Goal: Information Seeking & Learning: Learn about a topic

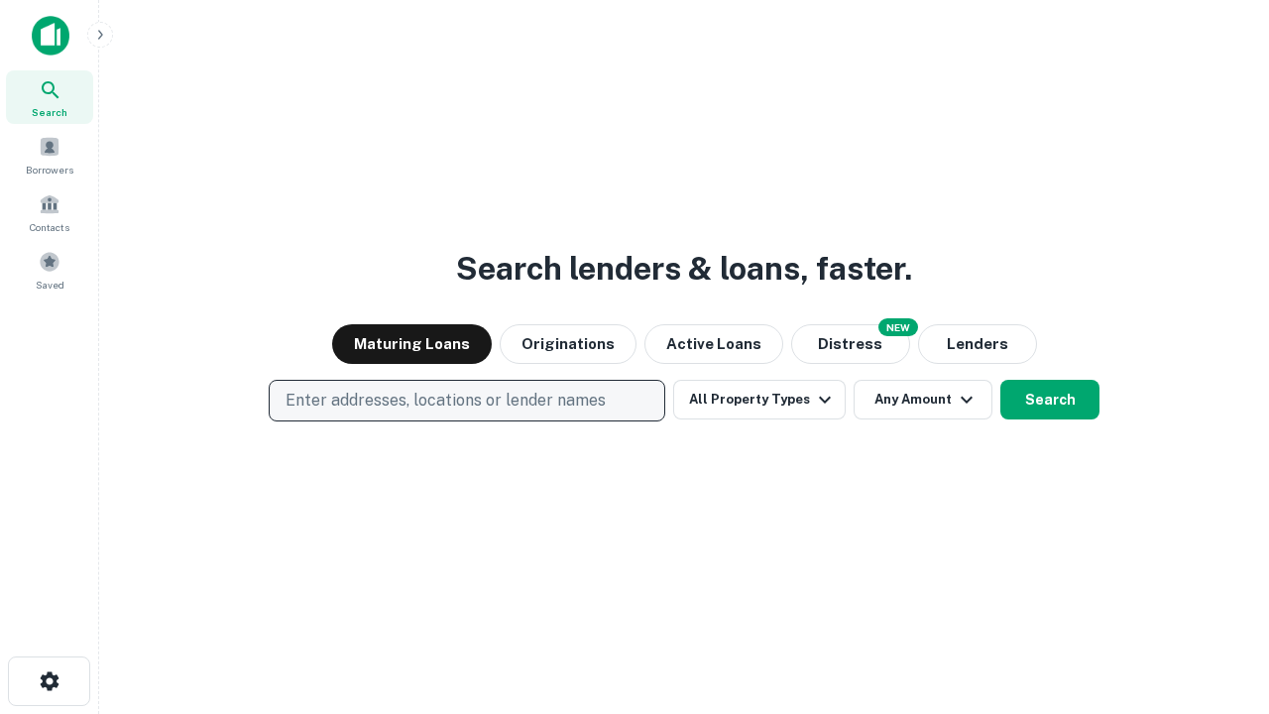
click at [466, 401] on p "Enter addresses, locations or lender names" at bounding box center [446, 401] width 320 height 24
type input "**********"
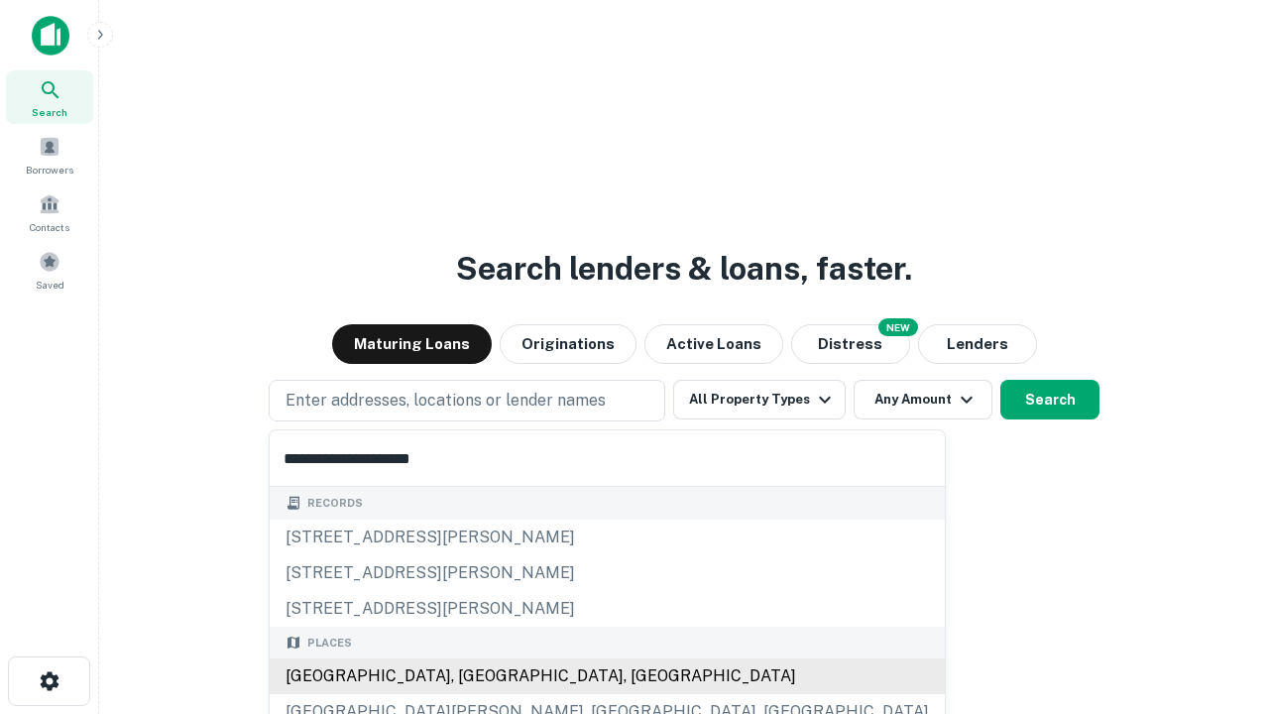
click at [474, 676] on div "[GEOGRAPHIC_DATA], [GEOGRAPHIC_DATA], [GEOGRAPHIC_DATA]" at bounding box center [607, 676] width 675 height 36
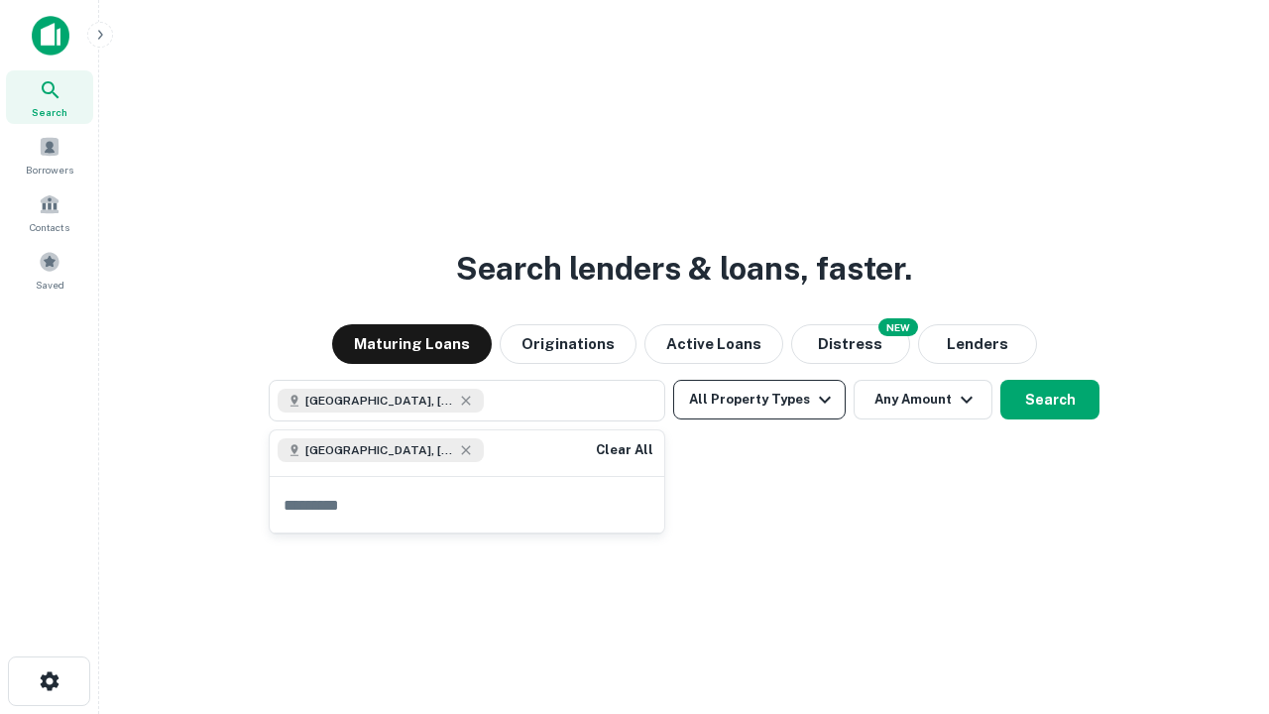
click at [759, 400] on button "All Property Types" at bounding box center [759, 400] width 173 height 40
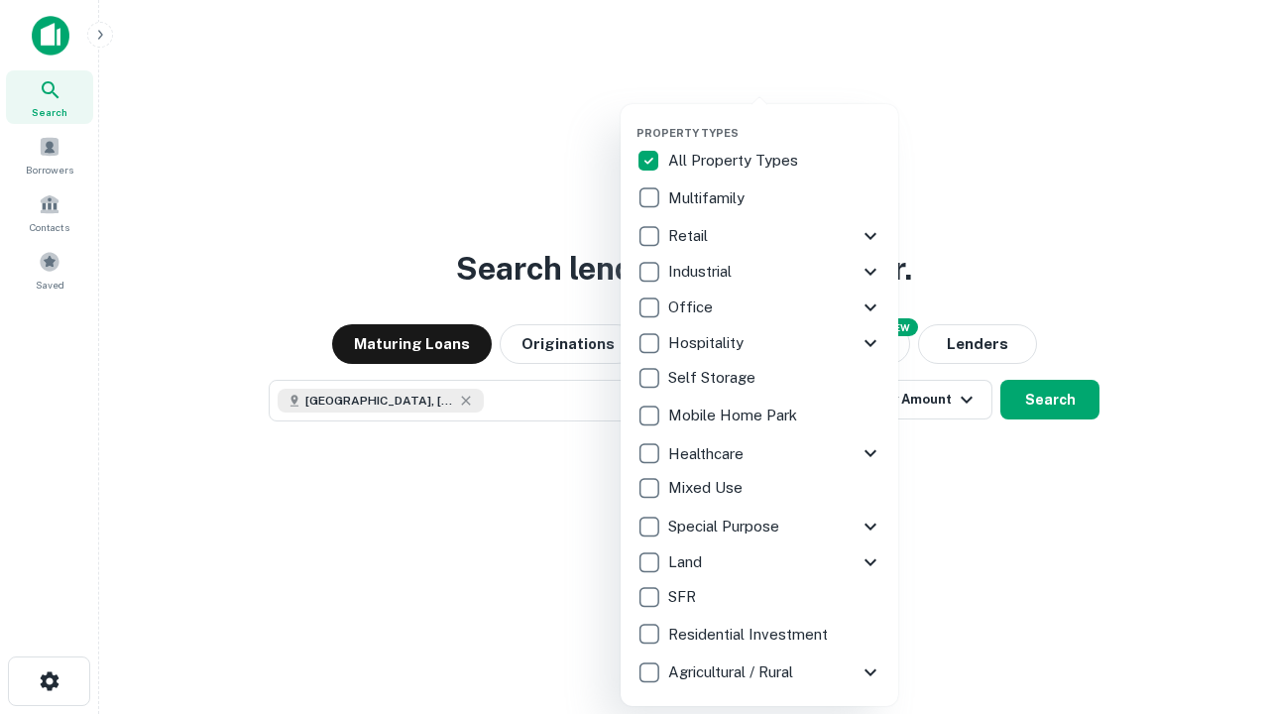
click at [775, 120] on button "button" at bounding box center [776, 120] width 278 height 1
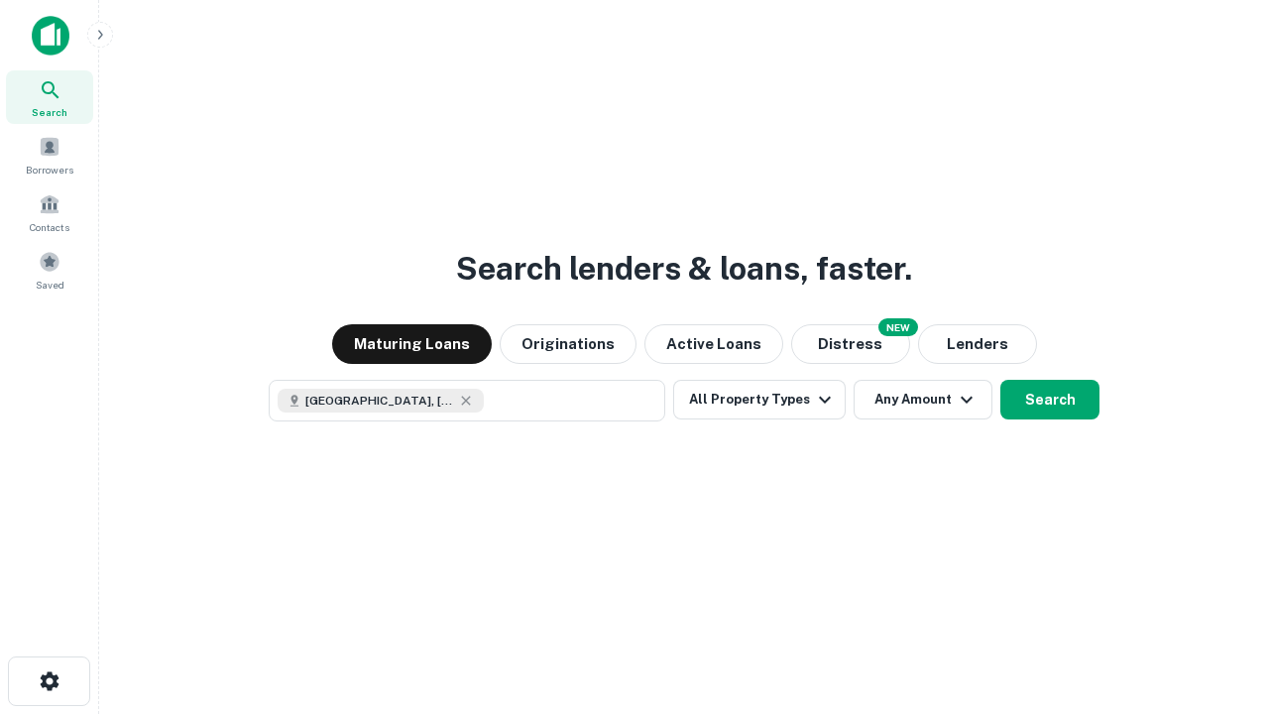
scroll to position [32, 0]
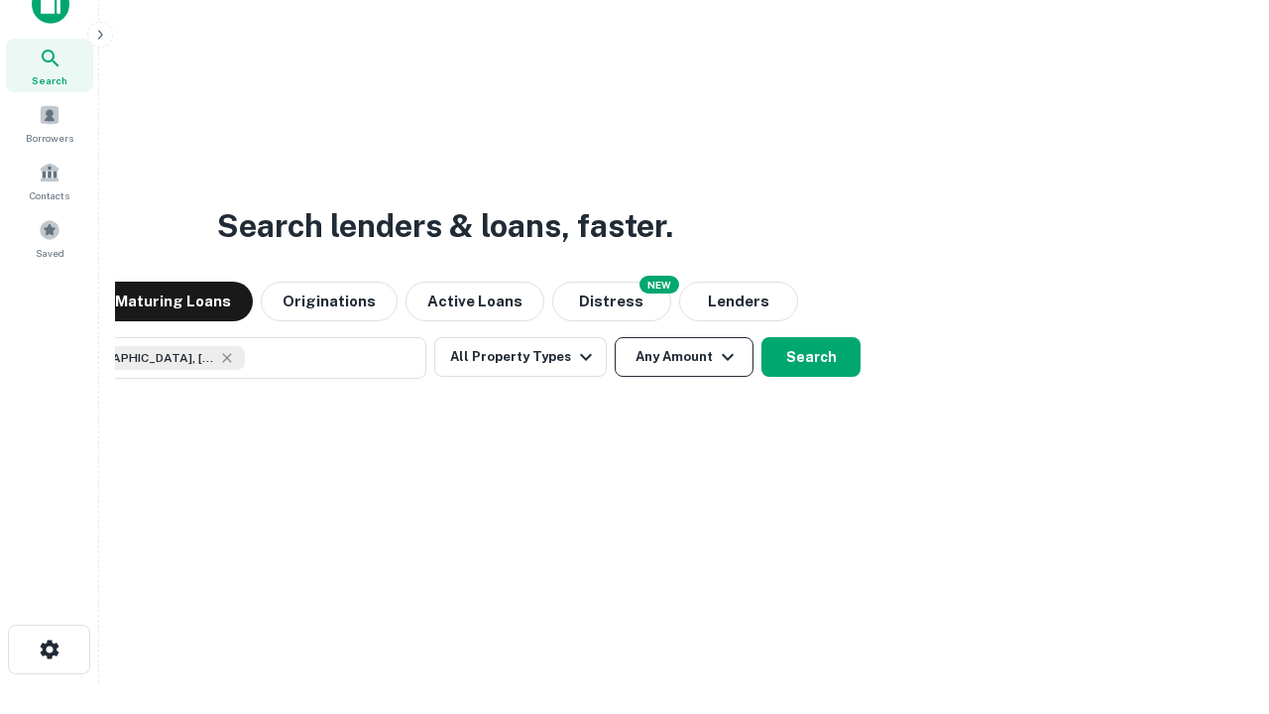
click at [615, 337] on button "Any Amount" at bounding box center [684, 357] width 139 height 40
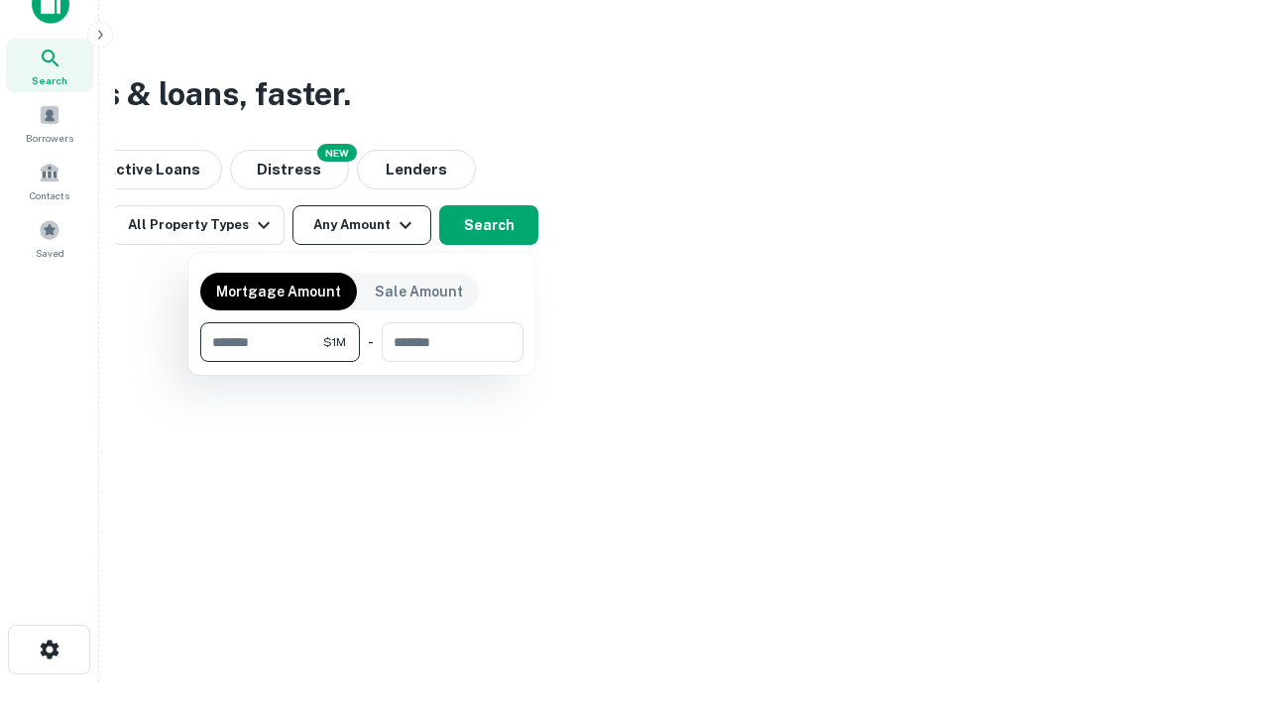
type input "*******"
click at [362, 362] on button "button" at bounding box center [361, 362] width 323 height 1
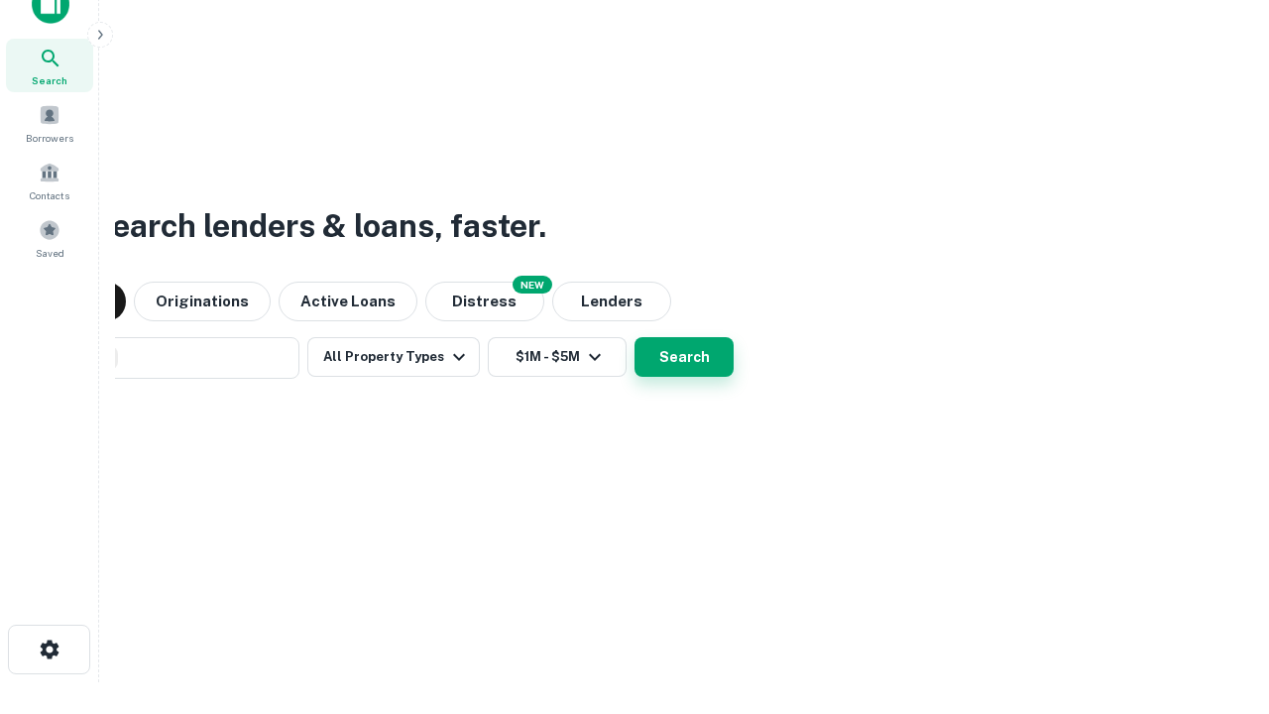
click at [635, 337] on button "Search" at bounding box center [684, 357] width 99 height 40
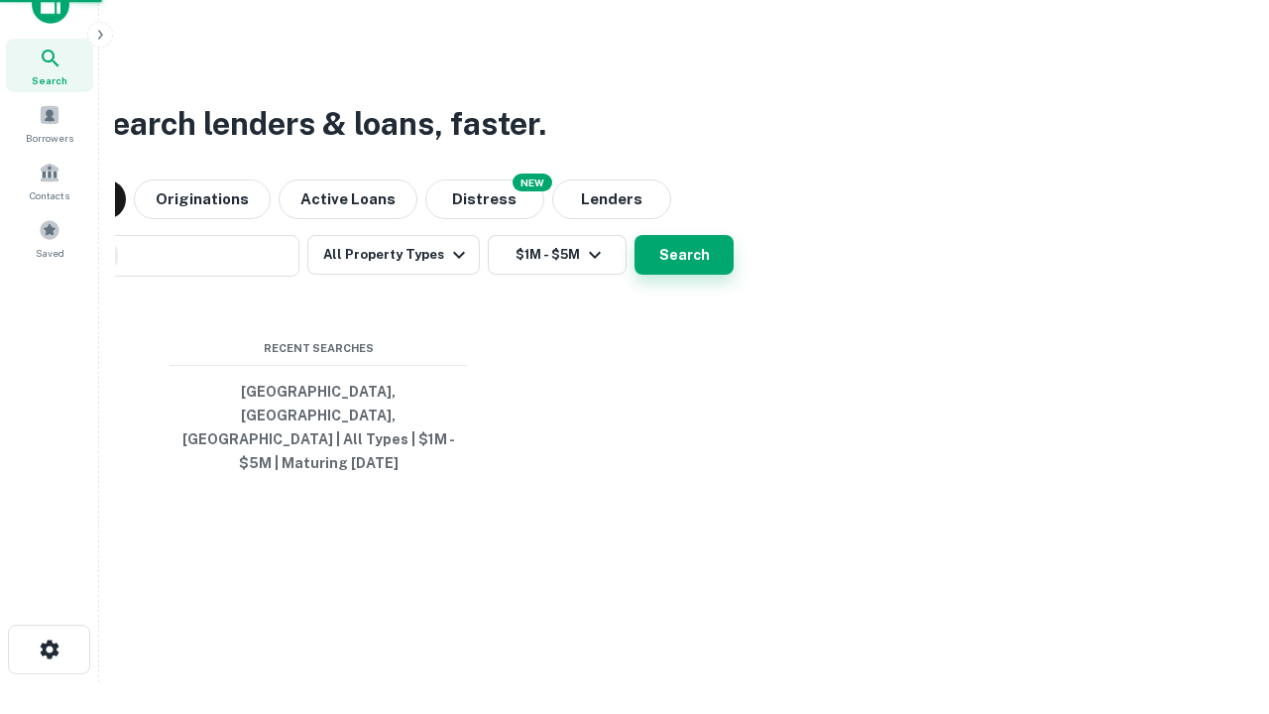
scroll to position [64, 561]
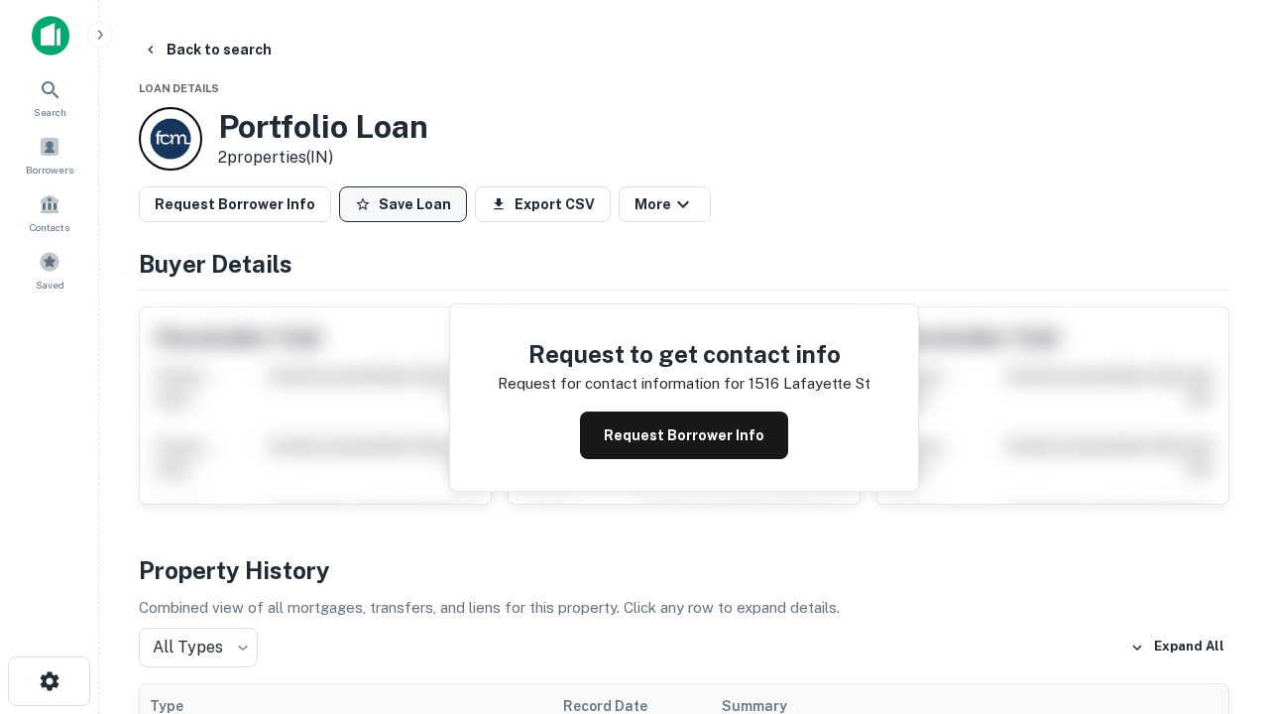
click at [403, 204] on button "Save Loan" at bounding box center [403, 204] width 128 height 36
click at [407, 204] on button "Save Loan" at bounding box center [403, 204] width 128 height 36
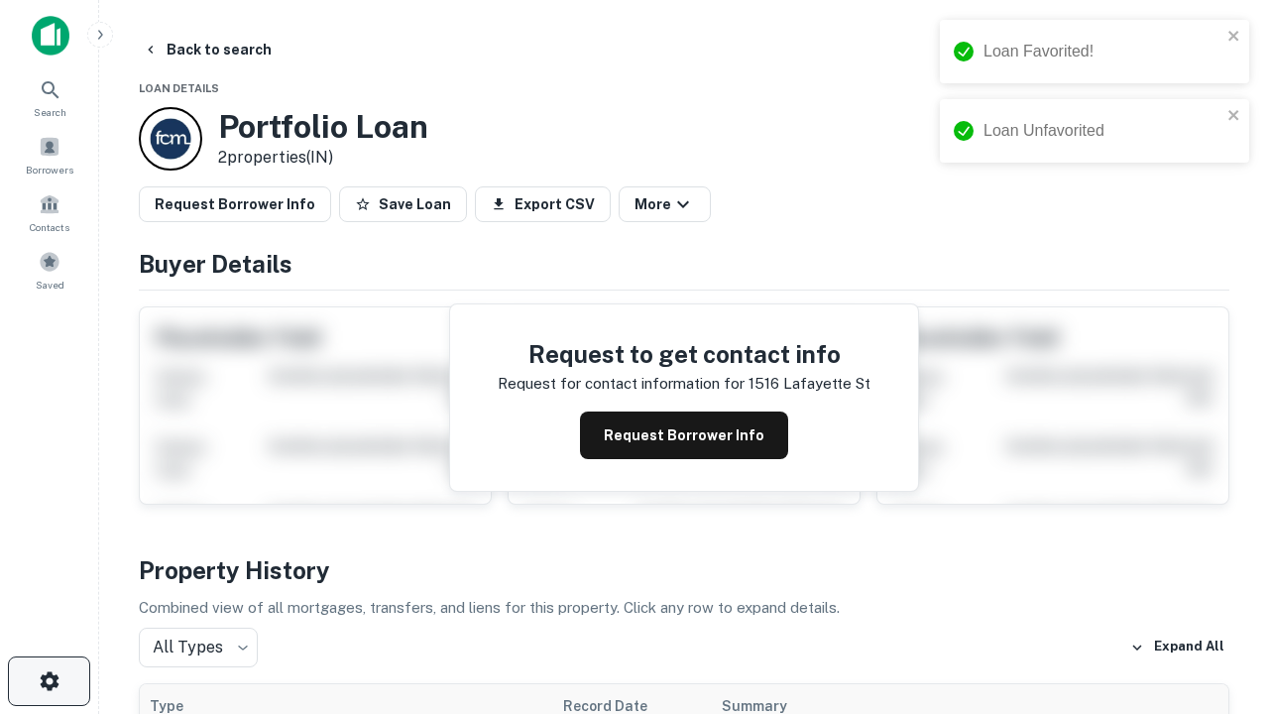
click at [49, 681] on icon "button" at bounding box center [50, 681] width 24 height 24
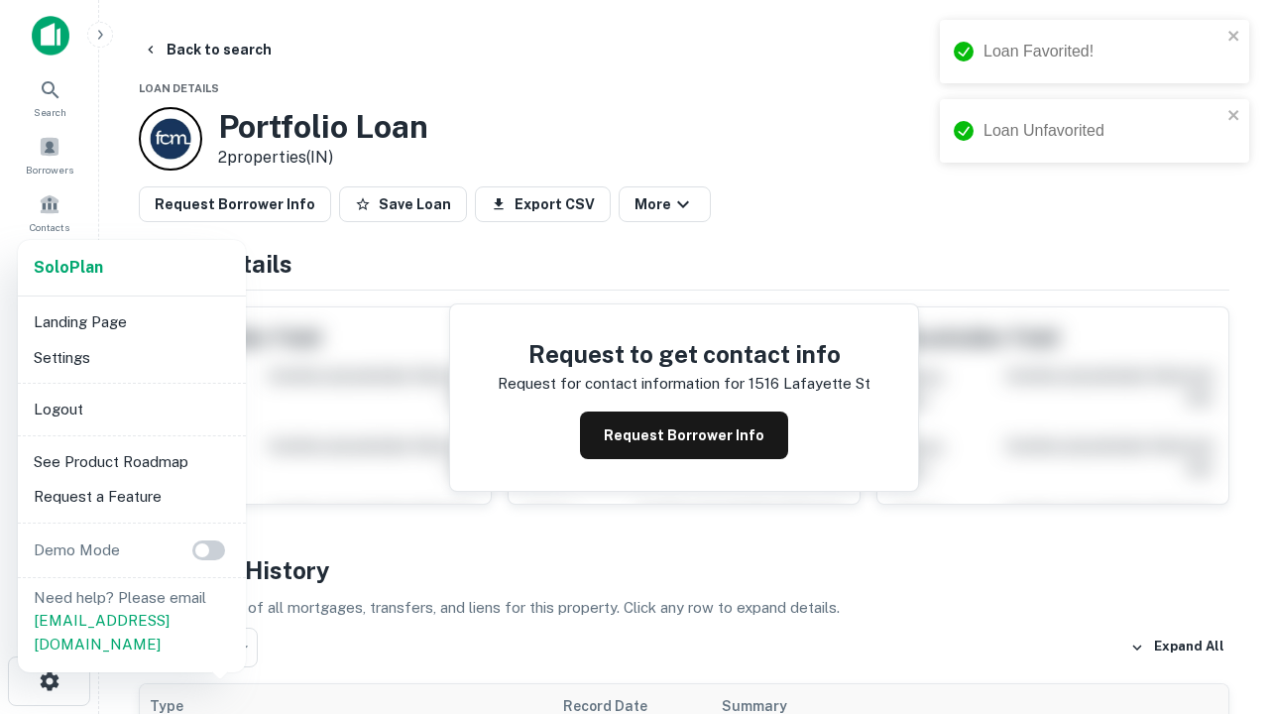
click at [131, 408] on li "Logout" at bounding box center [132, 410] width 212 height 36
